Goal: Task Accomplishment & Management: Manage account settings

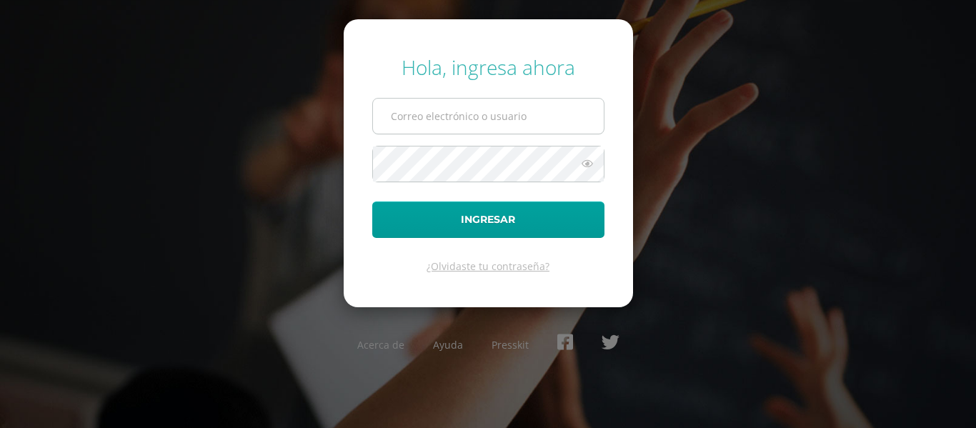
click at [435, 121] on input "text" at bounding box center [488, 116] width 231 height 35
type input "j.arevalo.5ddb@gmail.com"
click at [372, 201] on button "Ingresar" at bounding box center [488, 219] width 232 height 36
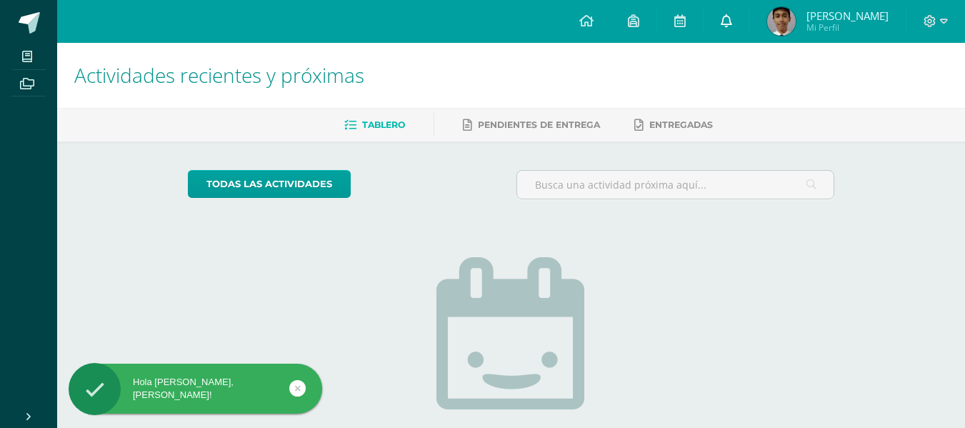
click at [732, 19] on icon at bounding box center [726, 20] width 11 height 13
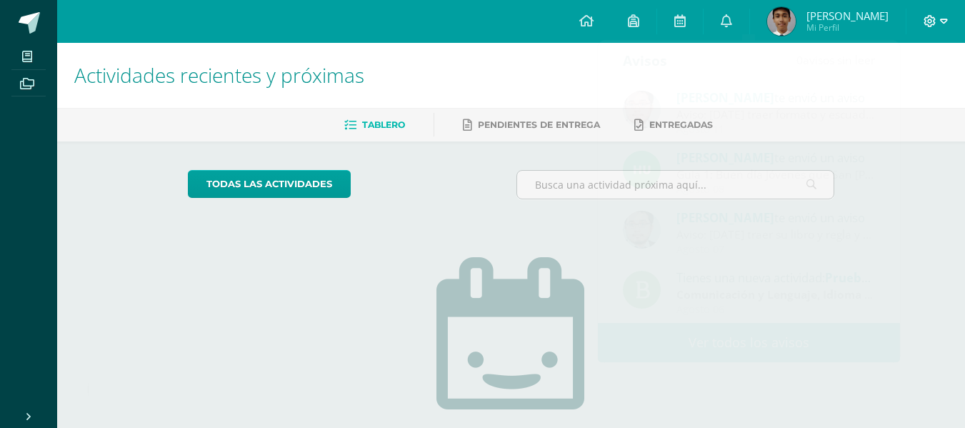
click at [943, 18] on icon at bounding box center [944, 21] width 8 height 13
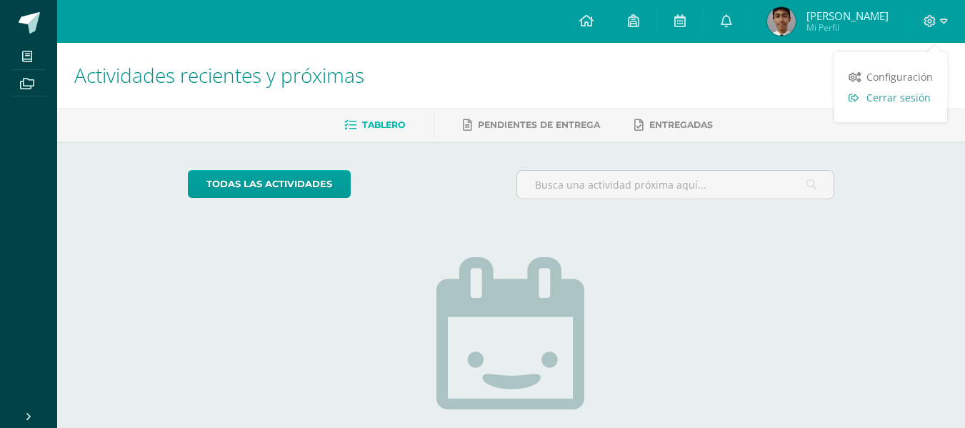
click at [906, 100] on span "Cerrar sesión" at bounding box center [898, 98] width 64 height 14
